Goal: Information Seeking & Learning: Find specific fact

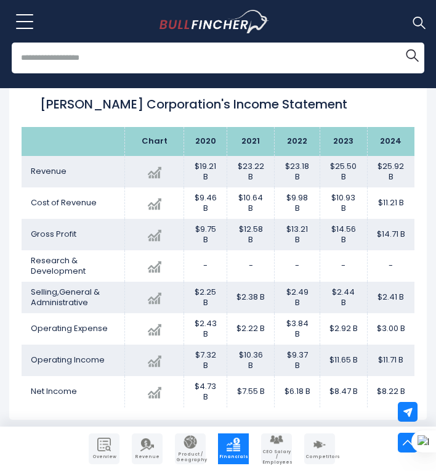
scroll to position [874, 0]
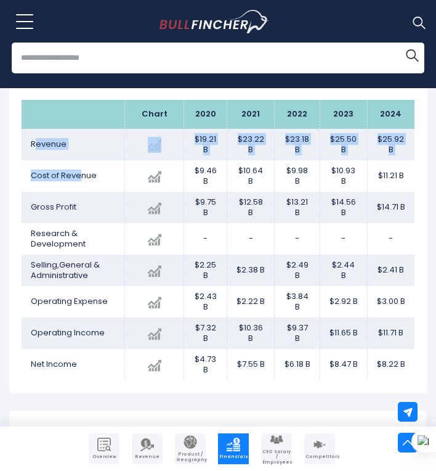
drag, startPoint x: 33, startPoint y: 149, endPoint x: 79, endPoint y: 173, distance: 51.8
click at [79, 173] on tbody "Revenue Created with Highcharts 12.1.2 $25.92 B + 1.67% 2024 $19.21B ​ $19.21B …" at bounding box center [218, 254] width 393 height 251
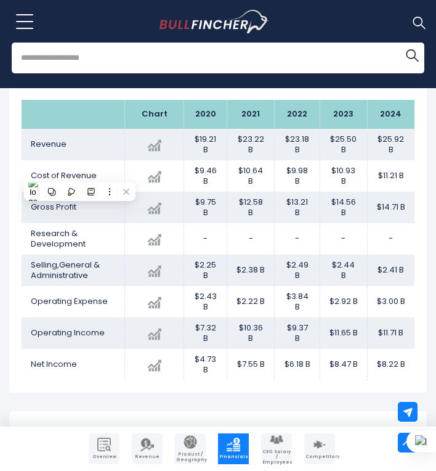
click at [109, 127] on th at bounding box center [73, 114] width 103 height 29
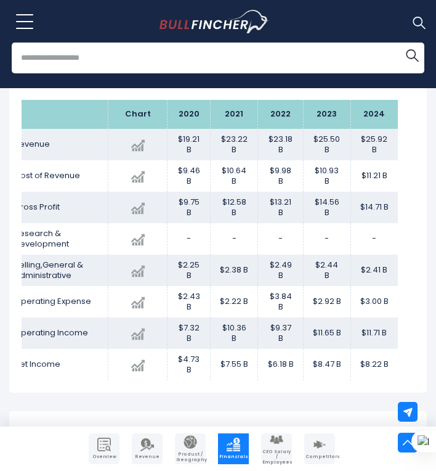
drag, startPoint x: 189, startPoint y: 123, endPoint x: 375, endPoint y: 124, distance: 185.5
click at [375, 124] on tr "Chart 2020 2021" at bounding box center [201, 114] width 393 height 29
copy tr "2020 2021 2022 2023 2024"
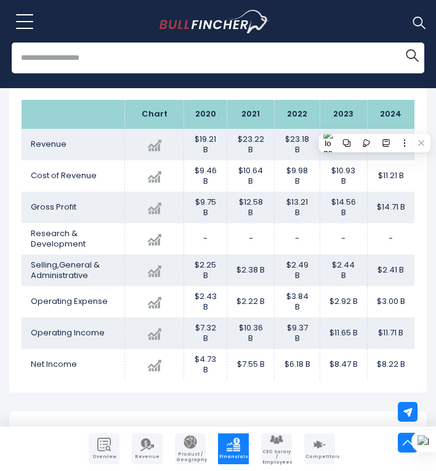
scroll to position [0, 0]
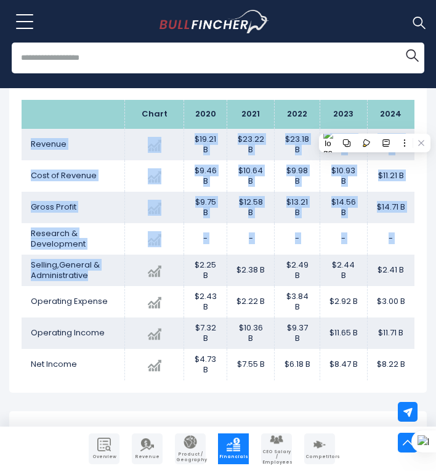
drag, startPoint x: 34, startPoint y: 154, endPoint x: 100, endPoint y: 244, distance: 111.9
click at [111, 287] on tbody "Revenue Created with Highcharts 12.1.2 $25.92 B + 1.67% 2024 $19.21B ​ $19.21B …" at bounding box center [218, 254] width 393 height 251
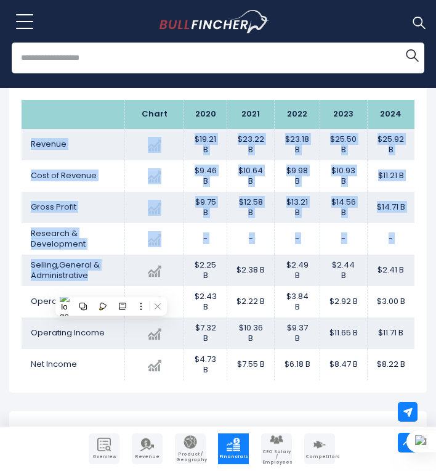
click at [98, 216] on td "Gross Profit" at bounding box center [73, 207] width 103 height 31
drag, startPoint x: 74, startPoint y: 157, endPoint x: 63, endPoint y: 157, distance: 11.1
click at [73, 157] on td "Revenue" at bounding box center [73, 144] width 103 height 31
click at [70, 155] on td "Revenue" at bounding box center [73, 144] width 103 height 31
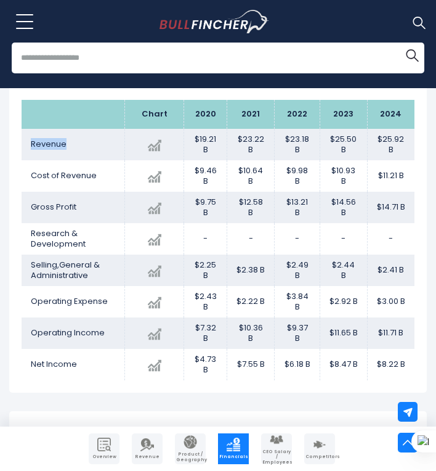
drag, startPoint x: 70, startPoint y: 159, endPoint x: 25, endPoint y: 155, distance: 45.7
click at [25, 155] on td "Revenue" at bounding box center [73, 144] width 103 height 31
copy span "Revenue"
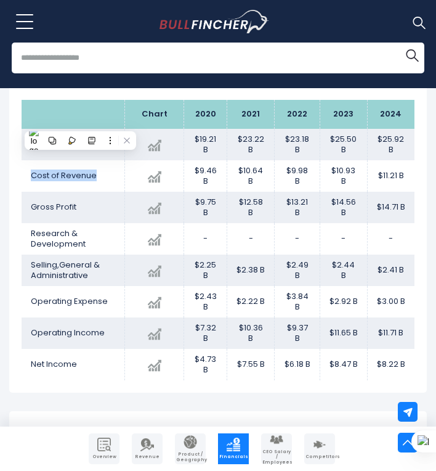
drag, startPoint x: 98, startPoint y: 187, endPoint x: 30, endPoint y: 187, distance: 67.8
click at [30, 187] on td "Cost of Revenue" at bounding box center [73, 175] width 103 height 31
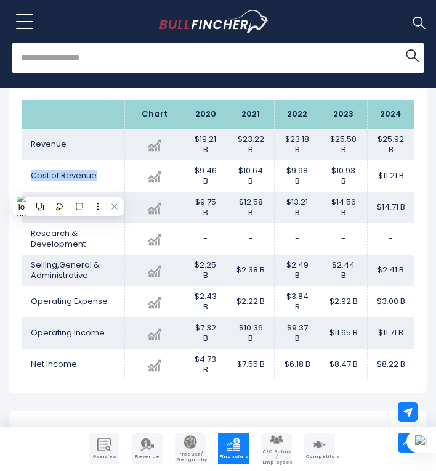
copy span "Cost of Revenue"
drag, startPoint x: 67, startPoint y: 218, endPoint x: 23, endPoint y: 218, distance: 43.7
click at [23, 218] on td "Gross Profit" at bounding box center [73, 207] width 103 height 31
copy span "Gross Profit"
click at [70, 250] on span "Research & Development" at bounding box center [58, 238] width 55 height 22
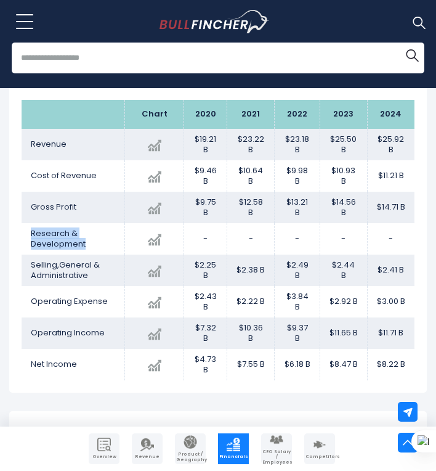
drag, startPoint x: 89, startPoint y: 255, endPoint x: 29, endPoint y: 246, distance: 61.1
click at [31, 246] on td "Research & Development" at bounding box center [73, 238] width 103 height 31
copy span "Research & Development"
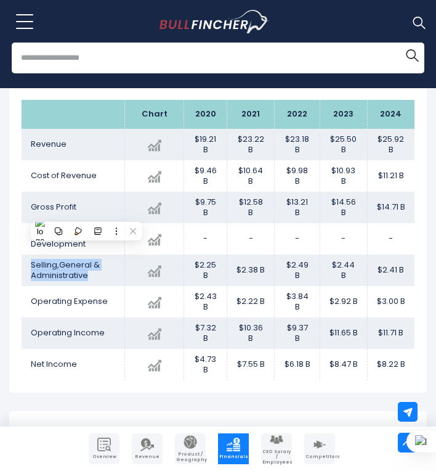
drag, startPoint x: 96, startPoint y: 287, endPoint x: 31, endPoint y: 274, distance: 66.0
click at [31, 274] on td "Selling,General & Administrative" at bounding box center [73, 269] width 103 height 31
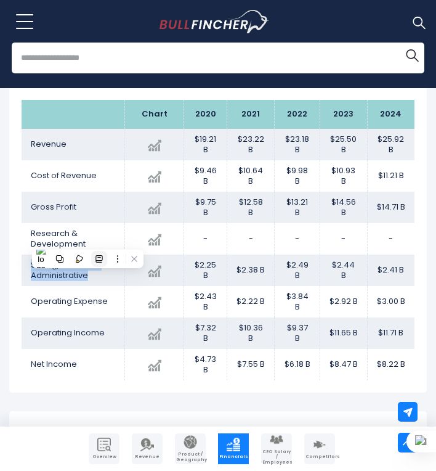
copy span "Selling,General & Administrative"
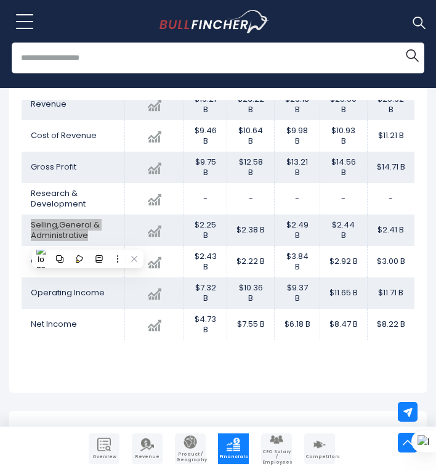
scroll to position [62, 0]
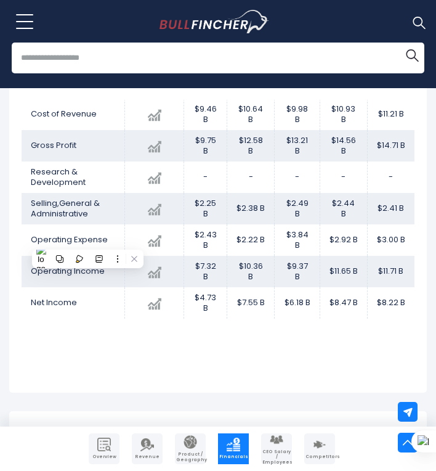
click at [60, 277] on span "Operating Income" at bounding box center [68, 271] width 74 height 12
drag, startPoint x: 107, startPoint y: 250, endPoint x: 34, endPoint y: 251, distance: 72.7
click at [34, 251] on td "Operating Expense" at bounding box center [73, 239] width 103 height 31
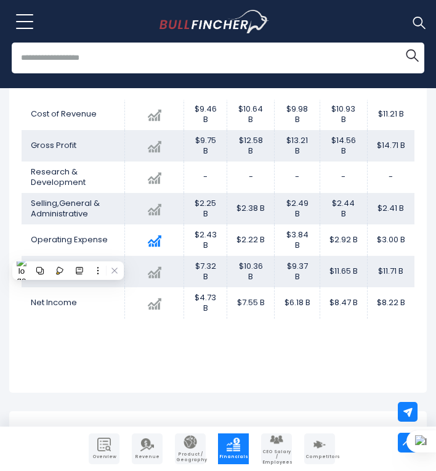
click at [128, 245] on td "Created with Highcharts 12.1.2 $3.00 B + 2.78% 2024 $2.43B ​ $2.43B $2.22B ​ $2…" at bounding box center [153, 239] width 59 height 31
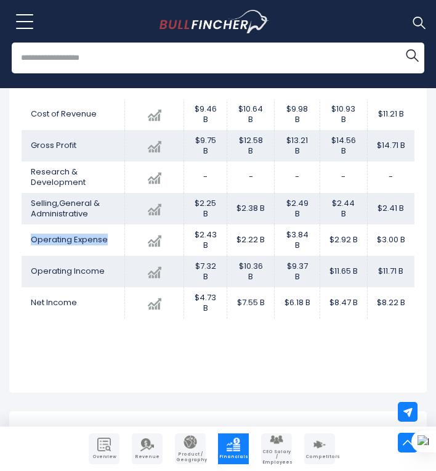
drag, startPoint x: 108, startPoint y: 252, endPoint x: 24, endPoint y: 253, distance: 83.8
click at [24, 253] on td "Operating Expense" at bounding box center [73, 239] width 103 height 31
copy span "Operating Expense"
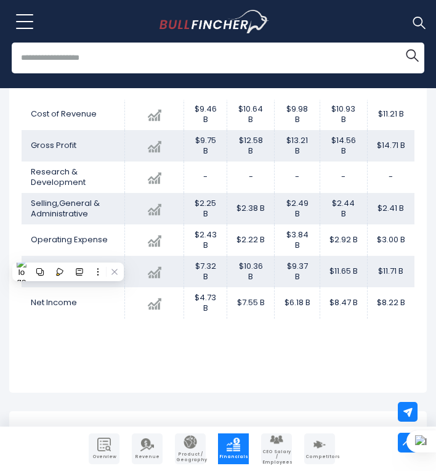
click at [76, 277] on span "Operating Income" at bounding box center [68, 271] width 74 height 12
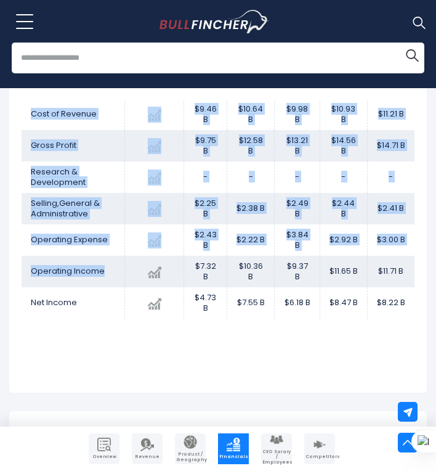
drag, startPoint x: 113, startPoint y: 282, endPoint x: 20, endPoint y: 283, distance: 92.4
click at [20, 283] on div "[PERSON_NAME] Corporation's Income Statement Chart" at bounding box center [218, 217] width 418 height 349
click at [101, 277] on span "Operating Income" at bounding box center [68, 271] width 74 height 12
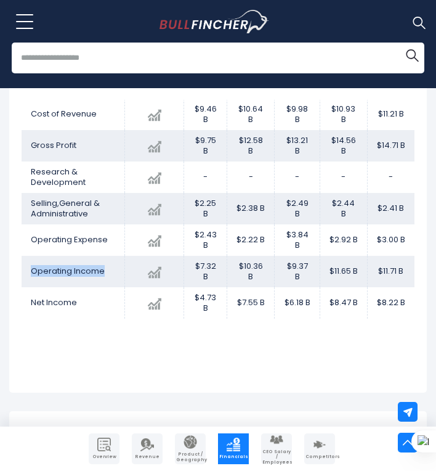
drag, startPoint x: 110, startPoint y: 284, endPoint x: 34, endPoint y: 283, distance: 76.4
click at [34, 283] on td "Operating Income" at bounding box center [73, 271] width 103 height 31
copy span "Operating Income"
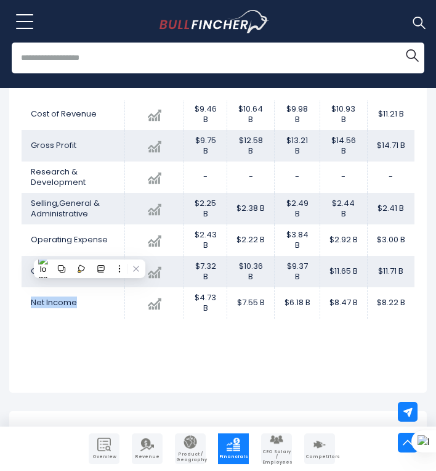
drag, startPoint x: 80, startPoint y: 312, endPoint x: 26, endPoint y: 315, distance: 54.3
click at [26, 315] on td "Net Income" at bounding box center [73, 302] width 103 height 31
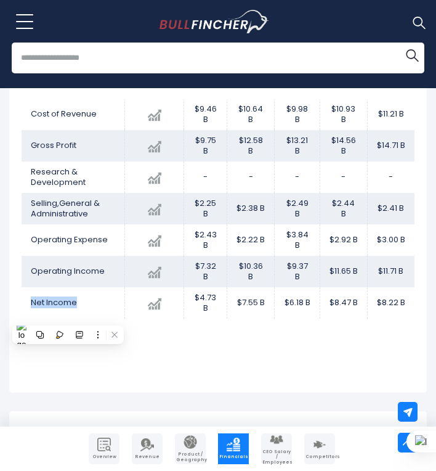
copy span "Net Income"
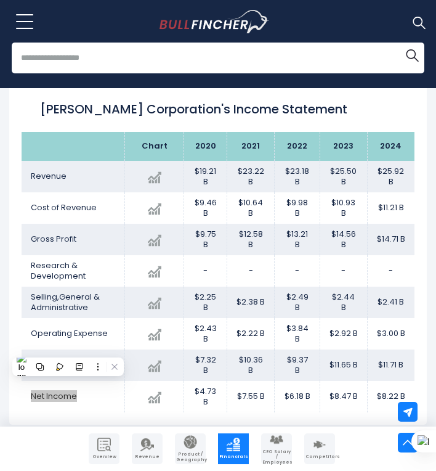
scroll to position [812, 0]
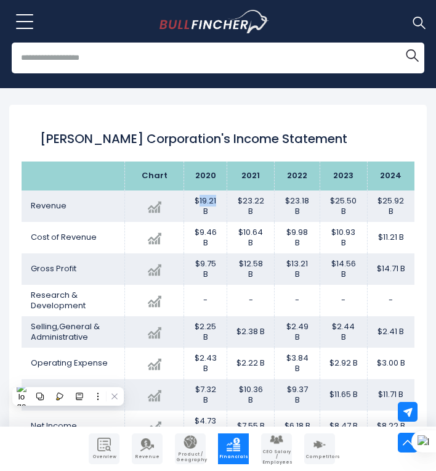
drag, startPoint x: 197, startPoint y: 214, endPoint x: 216, endPoint y: 212, distance: 19.8
click at [216, 212] on td "$19.21 B" at bounding box center [205, 205] width 43 height 31
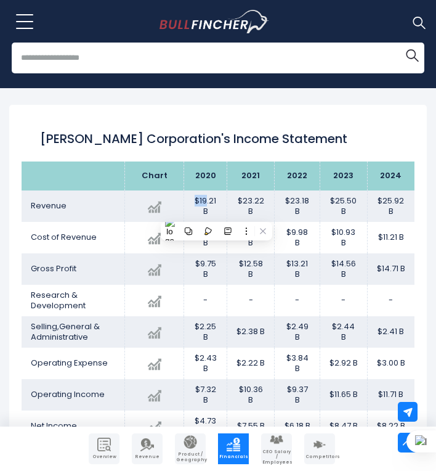
drag, startPoint x: 193, startPoint y: 213, endPoint x: 204, endPoint y: 213, distance: 11.1
click at [204, 213] on td "$19.21 B" at bounding box center [205, 205] width 43 height 31
drag, startPoint x: 213, startPoint y: 211, endPoint x: 189, endPoint y: 208, distance: 23.6
click at [189, 208] on td "$19.21 B" at bounding box center [205, 205] width 43 height 31
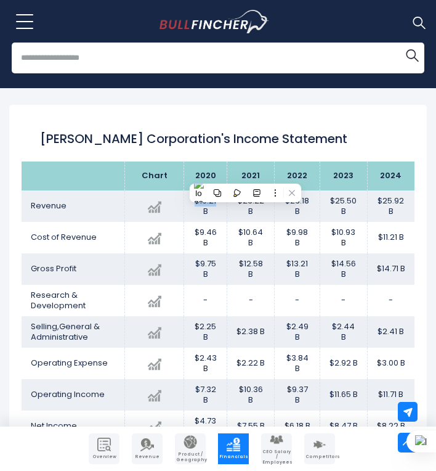
copy td "$19.21"
drag, startPoint x: 262, startPoint y: 212, endPoint x: 236, endPoint y: 212, distance: 25.9
click at [236, 212] on td "$23.22 B" at bounding box center [250, 205] width 47 height 31
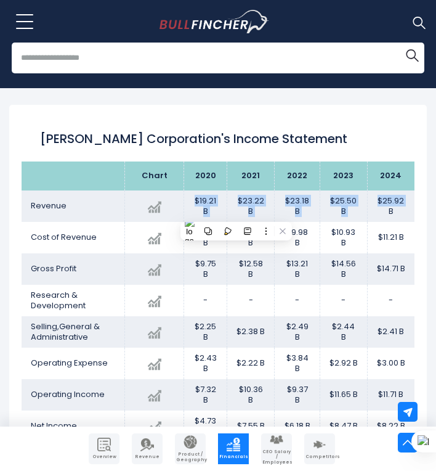
drag, startPoint x: 352, startPoint y: 221, endPoint x: 187, endPoint y: 214, distance: 165.9
click at [187, 214] on tr "Revenue Created with Highcharts 12.1.2 $25.92 B + 1.67% 2024 $19.21B ​ $19.21B …" at bounding box center [218, 205] width 393 height 31
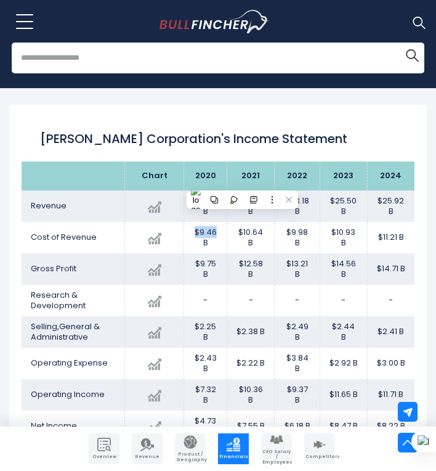
drag, startPoint x: 190, startPoint y: 245, endPoint x: 221, endPoint y: 245, distance: 30.8
click at [221, 245] on td "$9.46 B" at bounding box center [205, 237] width 43 height 31
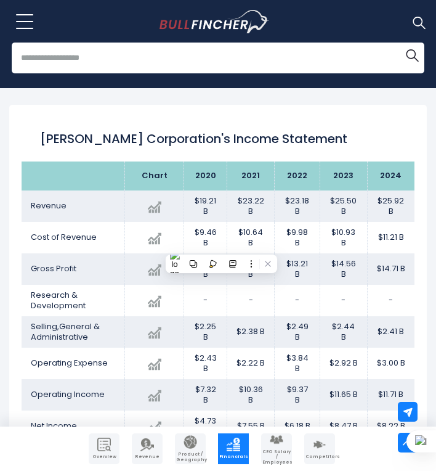
click at [261, 242] on td "$10.64 B" at bounding box center [250, 237] width 47 height 31
drag, startPoint x: 259, startPoint y: 244, endPoint x: 237, endPoint y: 244, distance: 22.2
click at [237, 244] on td "$10.64 B" at bounding box center [250, 237] width 47 height 31
drag, startPoint x: 304, startPoint y: 243, endPoint x: 279, endPoint y: 244, distance: 25.3
click at [279, 244] on td "$9.98 B" at bounding box center [297, 237] width 45 height 31
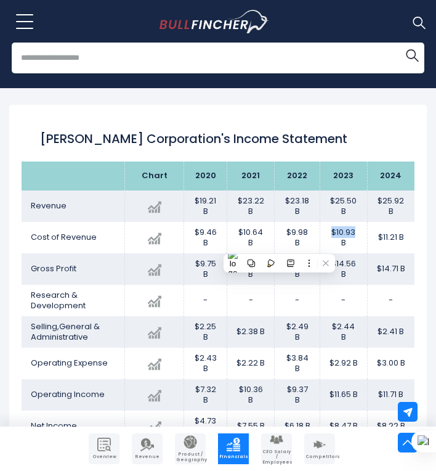
drag, startPoint x: 359, startPoint y: 240, endPoint x: 327, endPoint y: 246, distance: 31.9
click at [327, 246] on td "$10.93 B" at bounding box center [343, 237] width 47 height 31
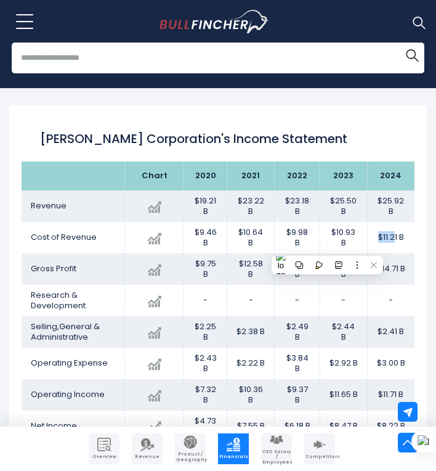
drag, startPoint x: 389, startPoint y: 250, endPoint x: 365, endPoint y: 247, distance: 24.2
click at [367, 247] on td "$11.21 B" at bounding box center [390, 237] width 47 height 31
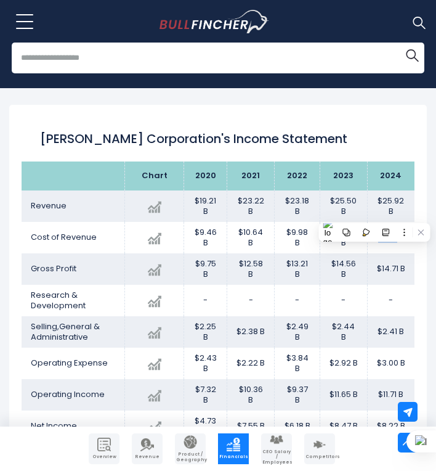
drag, startPoint x: 392, startPoint y: 248, endPoint x: 368, endPoint y: 250, distance: 23.5
click at [368, 250] on td "$11.21 B" at bounding box center [390, 237] width 47 height 31
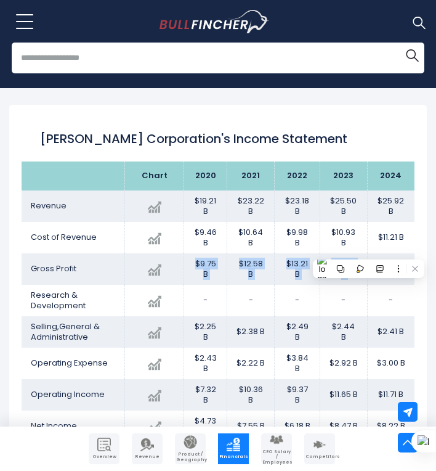
drag, startPoint x: 191, startPoint y: 275, endPoint x: 395, endPoint y: 287, distance: 204.3
click at [395, 285] on tr "Gross Profit Created with Highcharts 12.1.2 $14.71 B + 1.00% 2024 $9.75B ​ $9.7…" at bounding box center [218, 268] width 393 height 31
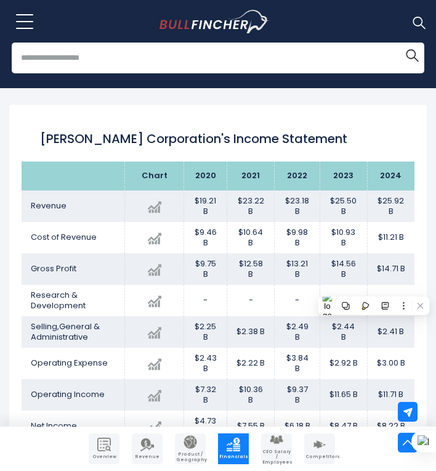
click at [223, 313] on td "-" at bounding box center [205, 300] width 43 height 31
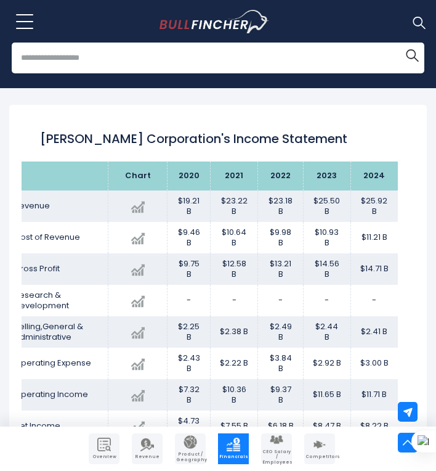
drag, startPoint x: 189, startPoint y: 338, endPoint x: 376, endPoint y: 348, distance: 187.0
click at [376, 348] on tr "Selling,General & Administrative Created with Highcharts 12.1.2 $2.41 B -0.94% …" at bounding box center [201, 331] width 393 height 31
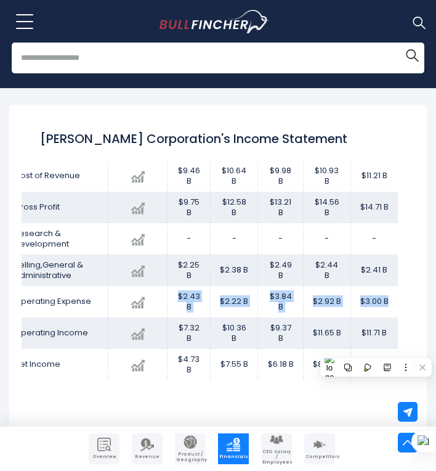
drag, startPoint x: 168, startPoint y: 307, endPoint x: 376, endPoint y: 318, distance: 208.5
click at [376, 317] on tr "Operating Expense Created with Highcharts 12.1.2 $3.00 B + 2.78% 2024 $2.43B ​ …" at bounding box center [201, 301] width 393 height 31
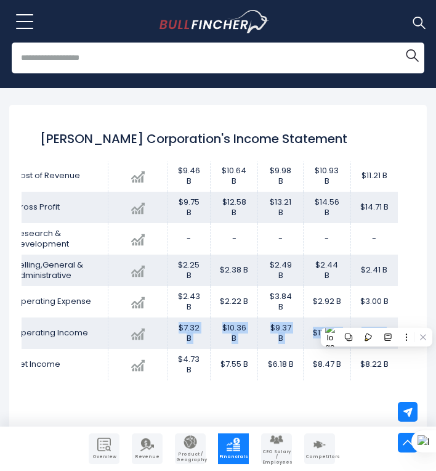
drag, startPoint x: 173, startPoint y: 341, endPoint x: 380, endPoint y: 351, distance: 207.9
click at [380, 349] on tr "Operating Income Created with Highcharts 12.1.2 $11.71 B 0.56% 2024 $7.32B ​ $7…" at bounding box center [201, 332] width 393 height 31
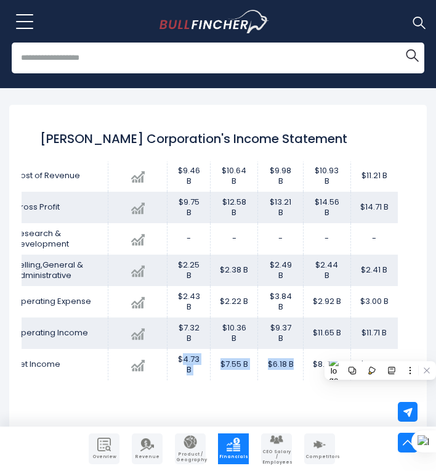
drag, startPoint x: 176, startPoint y: 373, endPoint x: 258, endPoint y: 385, distance: 83.4
click at [289, 380] on tr "Net Income Created with Highcharts 12.1.2 $8.22 B -2.90% 2024 $4.73B ​ $4.73B $…" at bounding box center [201, 364] width 393 height 31
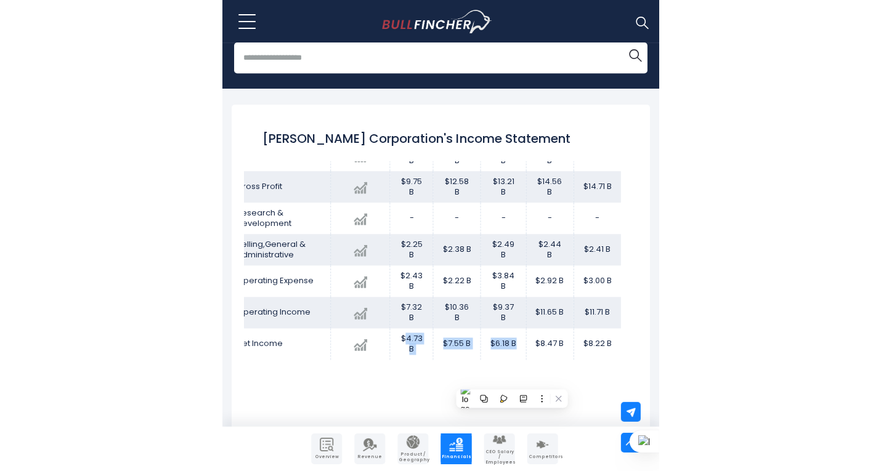
scroll to position [107, 20]
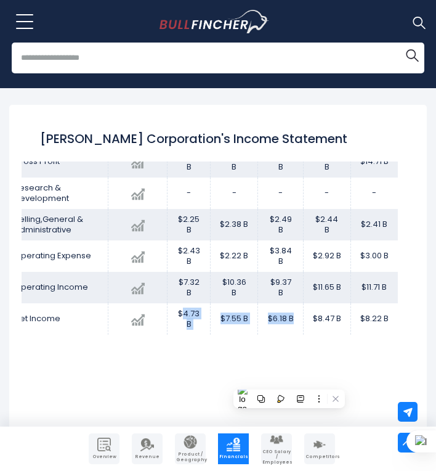
click at [211, 323] on td "$7.55 B" at bounding box center [234, 318] width 47 height 31
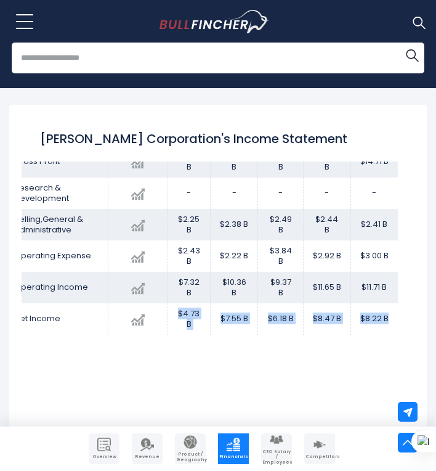
drag, startPoint x: 169, startPoint y: 325, endPoint x: 376, endPoint y: 338, distance: 206.8
click at [376, 335] on tr "Net Income Created with Highcharts 12.1.2 $8.22 B -2.90% 2024 $4.73B ​ $4.73B $…" at bounding box center [201, 318] width 393 height 31
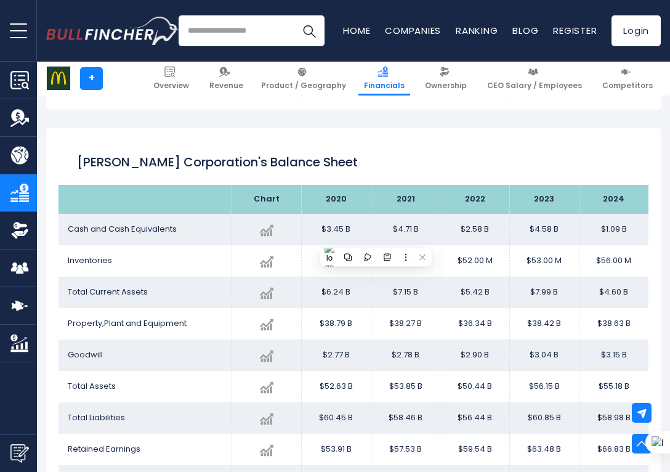
scroll to position [1073, 0]
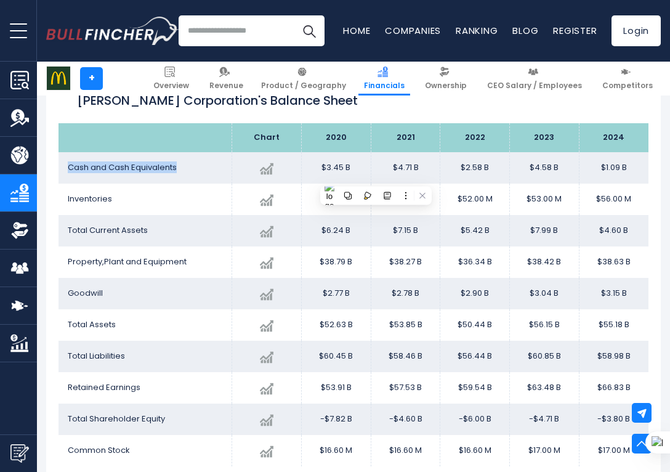
drag, startPoint x: 185, startPoint y: 163, endPoint x: 69, endPoint y: 161, distance: 115.8
click at [69, 161] on td "Cash and Cash Equivalents" at bounding box center [146, 167] width 174 height 31
drag, startPoint x: 330, startPoint y: 167, endPoint x: 635, endPoint y: 166, distance: 305.6
click at [436, 166] on tr "Cash and Cash Equivalents Created with Highcharts 12.1.2 $1.09 B -76.30% 2024 $…" at bounding box center [354, 167] width 590 height 31
click at [389, 181] on td "$4.71 B" at bounding box center [406, 167] width 70 height 31
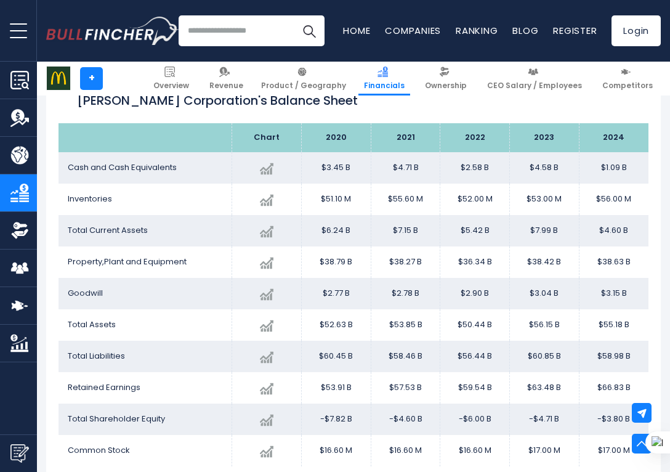
drag, startPoint x: 319, startPoint y: 165, endPoint x: 635, endPoint y: 160, distance: 316.7
click at [436, 160] on tr "Cash and Cash Equivalents Created with Highcharts 12.1.2 $1.09 B -76.30% 2024 $…" at bounding box center [354, 167] width 590 height 31
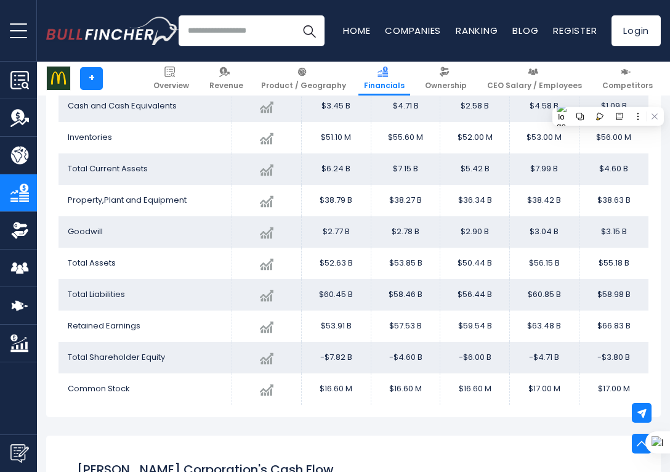
scroll to position [1197, 0]
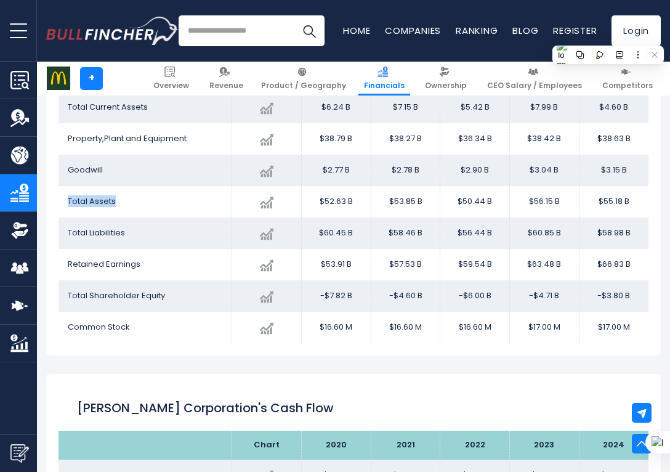
drag, startPoint x: 126, startPoint y: 204, endPoint x: 67, endPoint y: 203, distance: 58.5
click at [67, 203] on td "Total Assets" at bounding box center [146, 201] width 174 height 31
drag, startPoint x: 126, startPoint y: 236, endPoint x: 114, endPoint y: 230, distance: 13.0
click at [124, 235] on td "Total Liabilities" at bounding box center [146, 233] width 174 height 31
drag, startPoint x: 132, startPoint y: 232, endPoint x: 67, endPoint y: 234, distance: 65.3
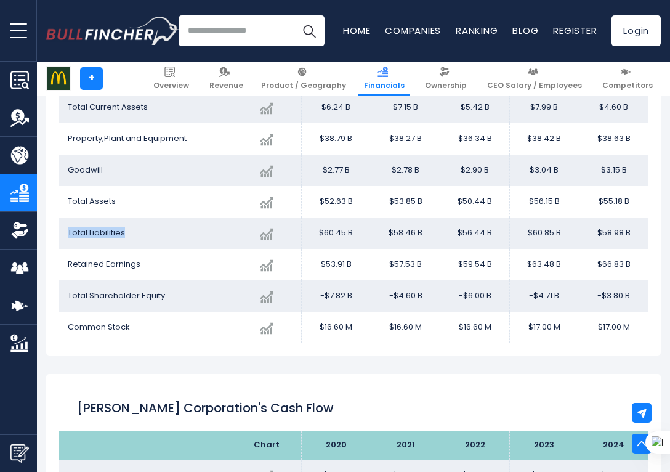
click at [67, 234] on td "Total Liabilities" at bounding box center [146, 233] width 174 height 31
click at [153, 270] on td "Retained Earnings" at bounding box center [146, 264] width 174 height 31
drag, startPoint x: 338, startPoint y: 203, endPoint x: 630, endPoint y: 200, distance: 292.7
click at [436, 200] on tr "Total Assets Created with Highcharts 12.1.2 $55.18 B -1.72% 2024 $52.63B ​ $52.…" at bounding box center [354, 201] width 590 height 31
click at [330, 230] on td "$60.45 B" at bounding box center [336, 233] width 70 height 31
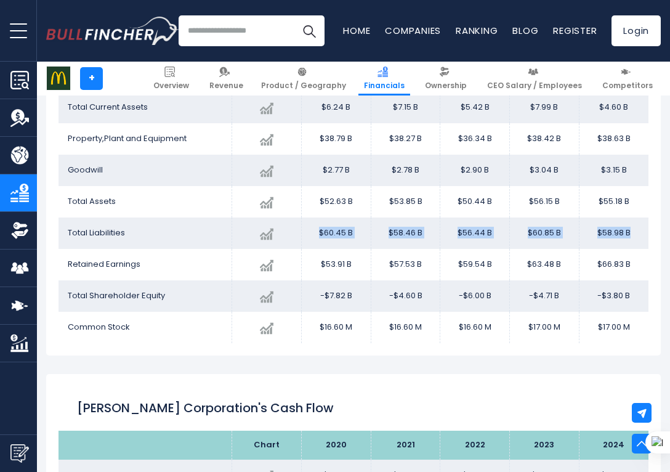
drag, startPoint x: 316, startPoint y: 234, endPoint x: 643, endPoint y: 242, distance: 326.7
click at [436, 242] on tr "Total Liabilities Created with Highcharts 12.1.2 $58.98 B -3.08% 2024 $60.45B ​…" at bounding box center [354, 233] width 590 height 31
